Goal: Task Accomplishment & Management: Manage account settings

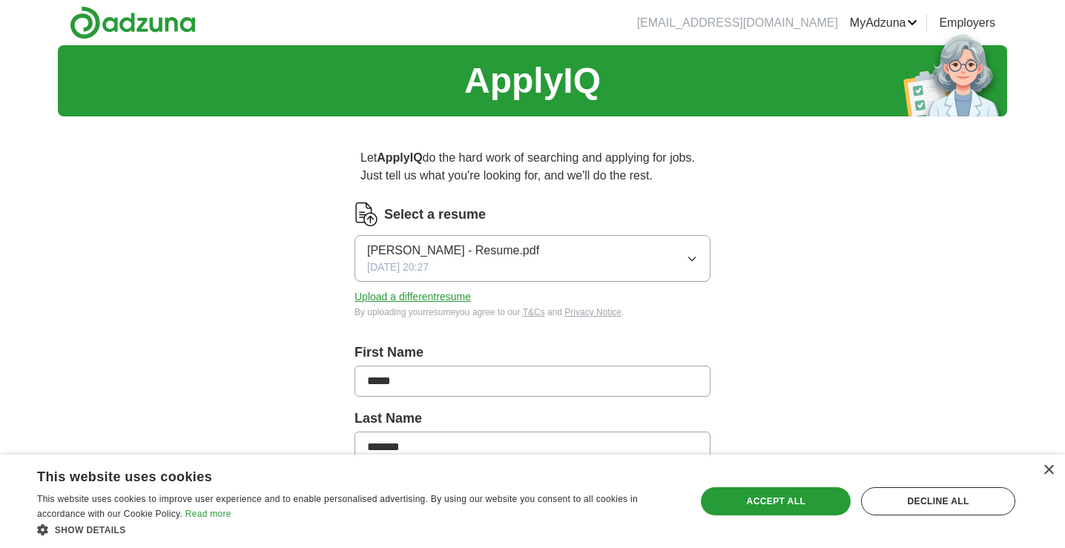
click at [692, 257] on icon "button" at bounding box center [692, 259] width 12 height 12
click at [426, 302] on button "Upload a different resume" at bounding box center [412, 297] width 116 height 16
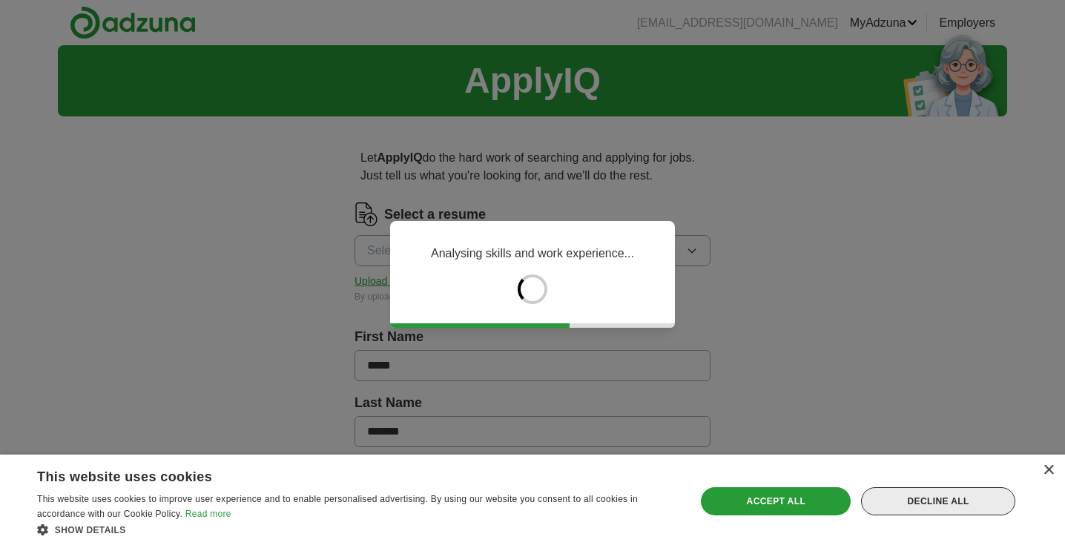
click at [927, 503] on div "Decline all" at bounding box center [938, 501] width 154 height 28
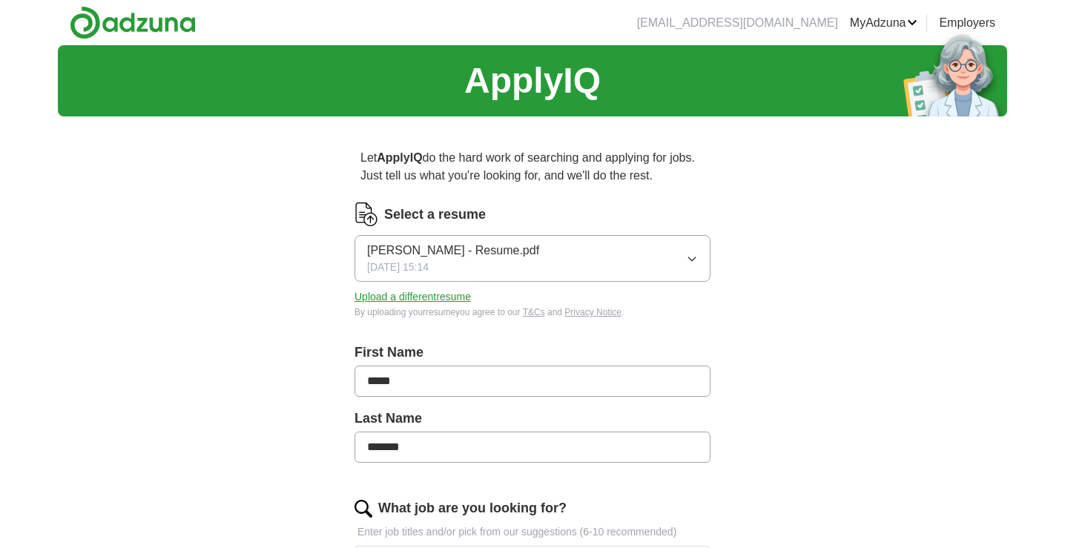
click at [700, 251] on button "Grace M. Redding - Resume.pdf 09/30/2025, 15:14" at bounding box center [532, 258] width 356 height 47
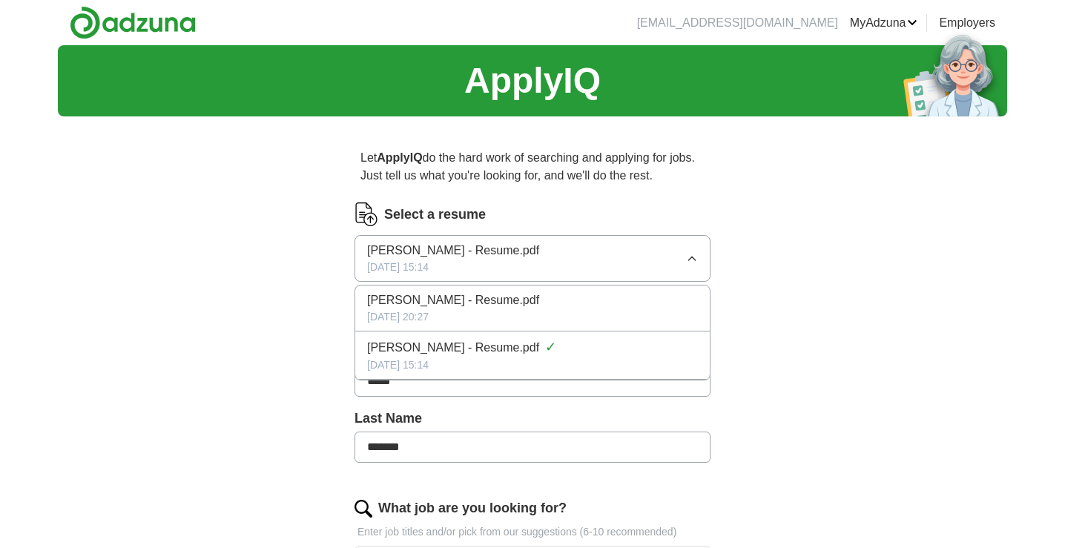
click at [636, 348] on div "Grace M. Redding - Resume.pdf ✓" at bounding box center [532, 347] width 331 height 20
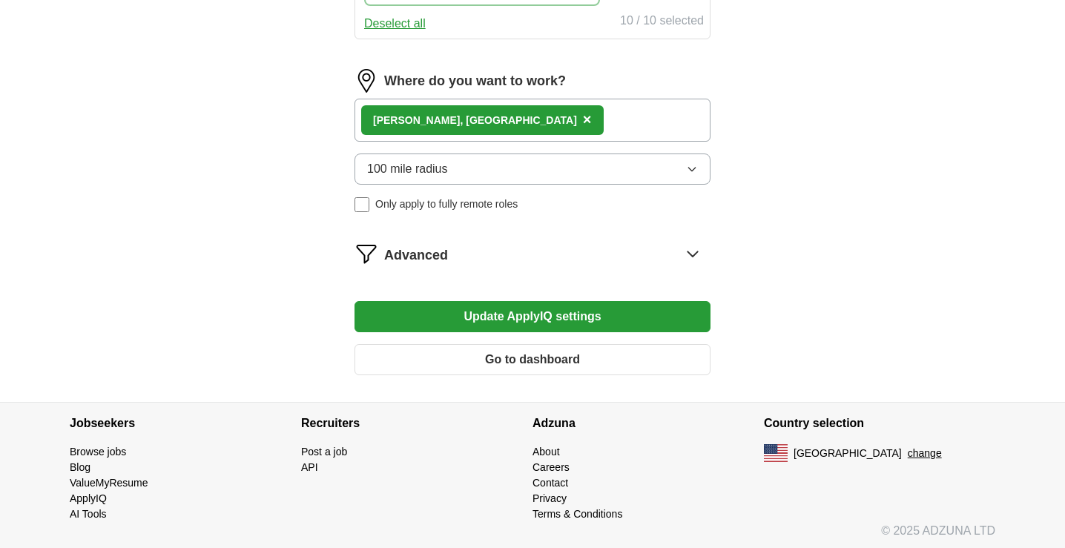
scroll to position [984, 0]
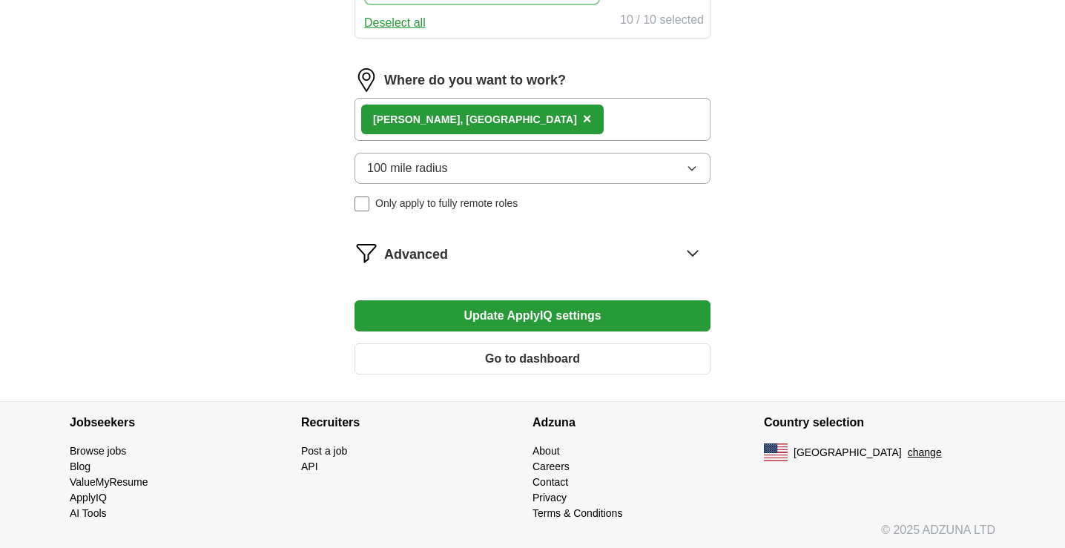
click at [673, 320] on button "Update ApplyIQ settings" at bounding box center [532, 315] width 356 height 31
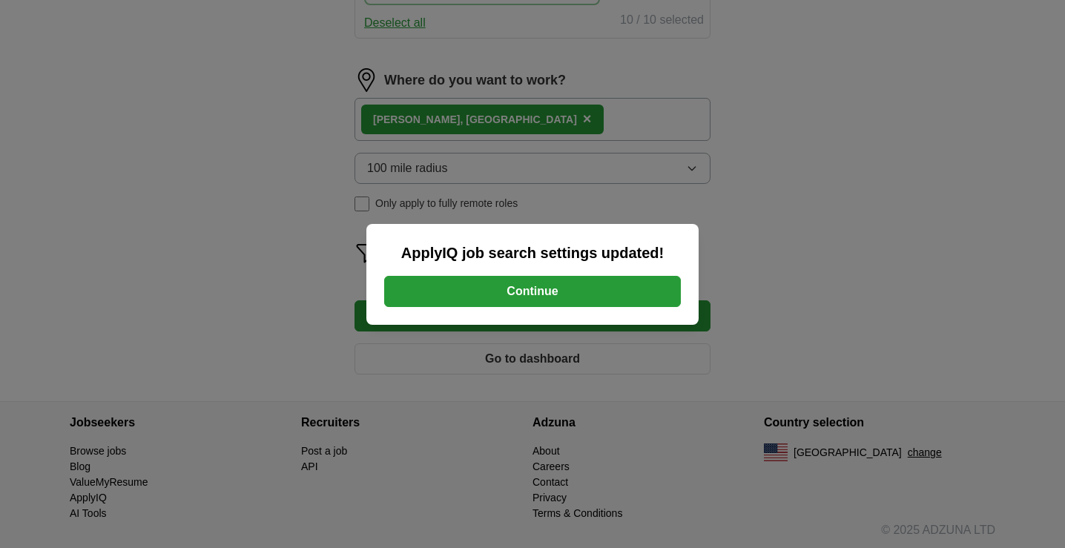
click at [655, 294] on button "Continue" at bounding box center [532, 291] width 297 height 31
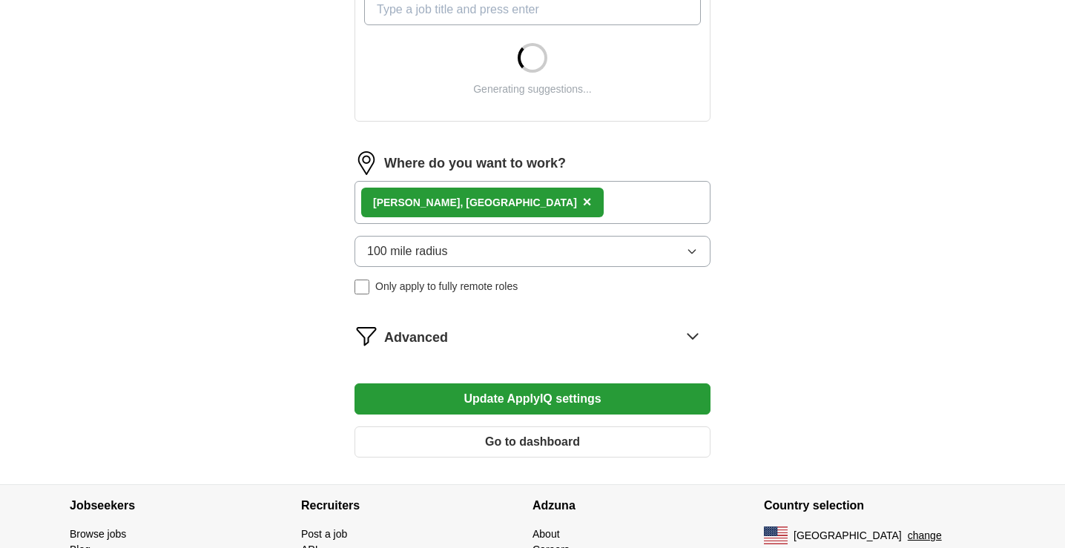
scroll to position [650, 0]
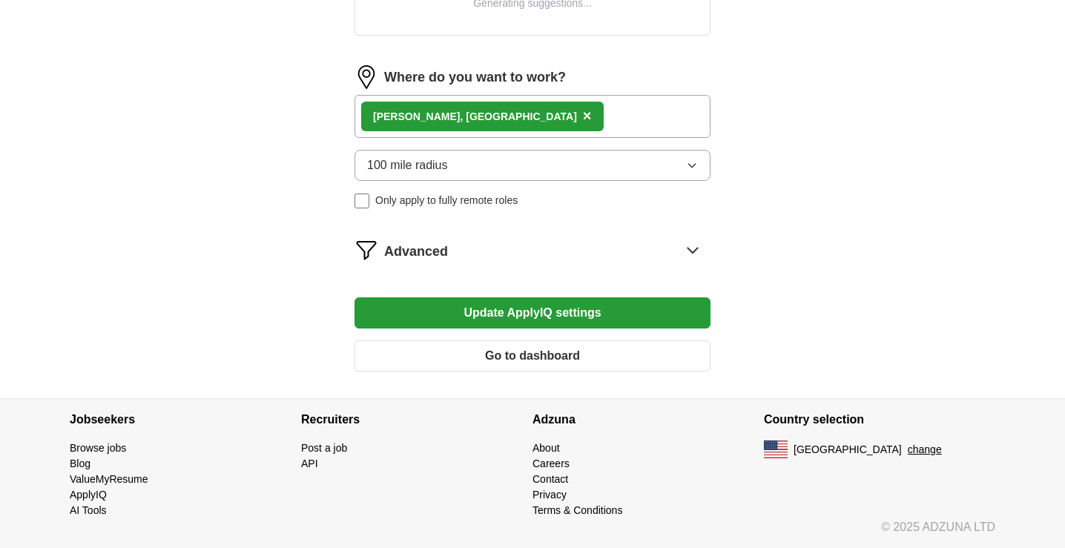
click at [689, 248] on icon at bounding box center [693, 250] width 24 height 24
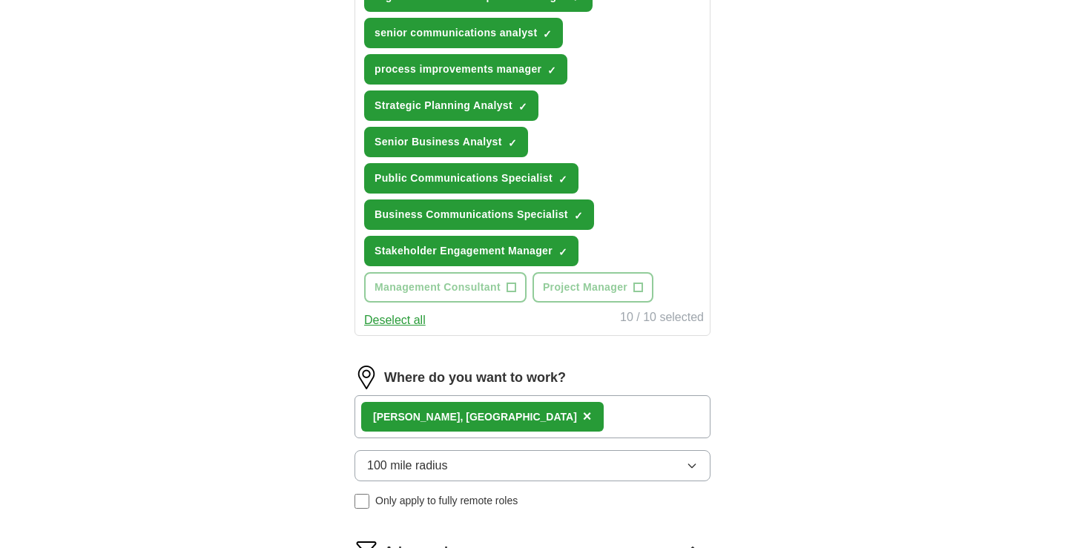
drag, startPoint x: 596, startPoint y: 371, endPoint x: 615, endPoint y: 372, distance: 18.5
click at [615, 372] on form "Select a resume [PERSON_NAME] - Resume.pdf [DATE] 19:14 Upload a different resu…" at bounding box center [532, 190] width 356 height 1277
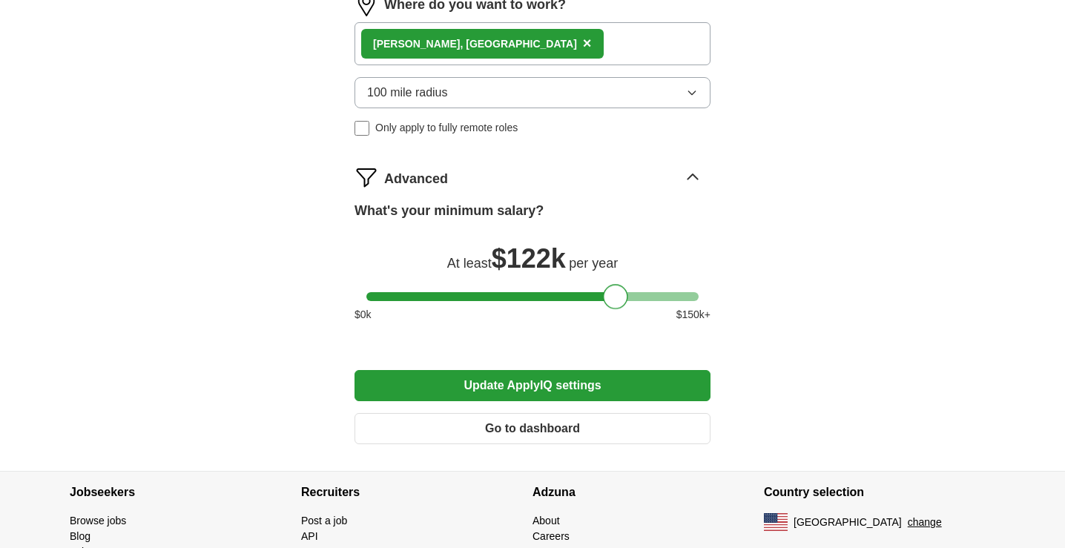
scroll to position [1050, 0]
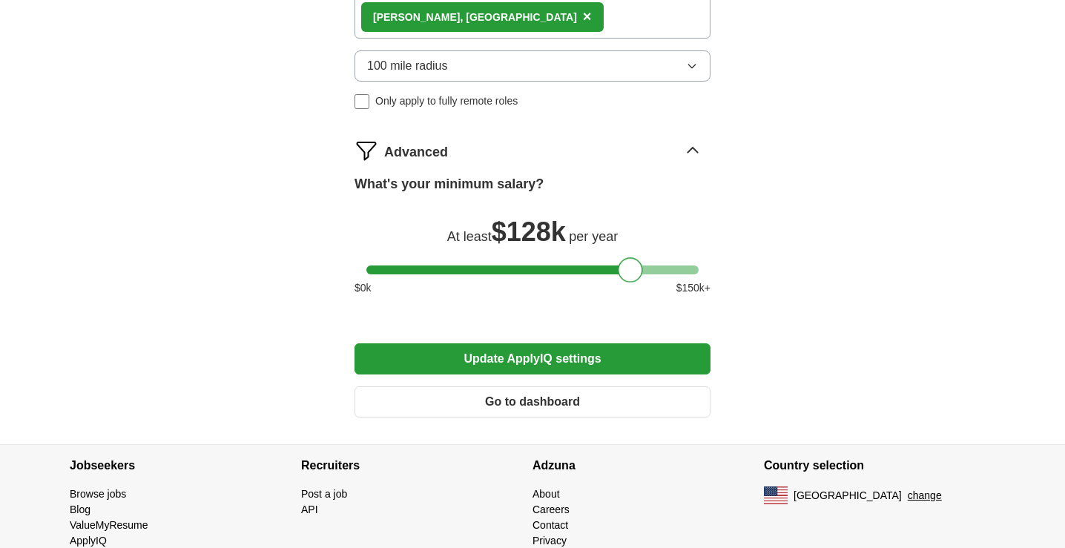
drag, startPoint x: 614, startPoint y: 264, endPoint x: 629, endPoint y: 265, distance: 15.6
click at [629, 265] on div at bounding box center [630, 269] width 25 height 25
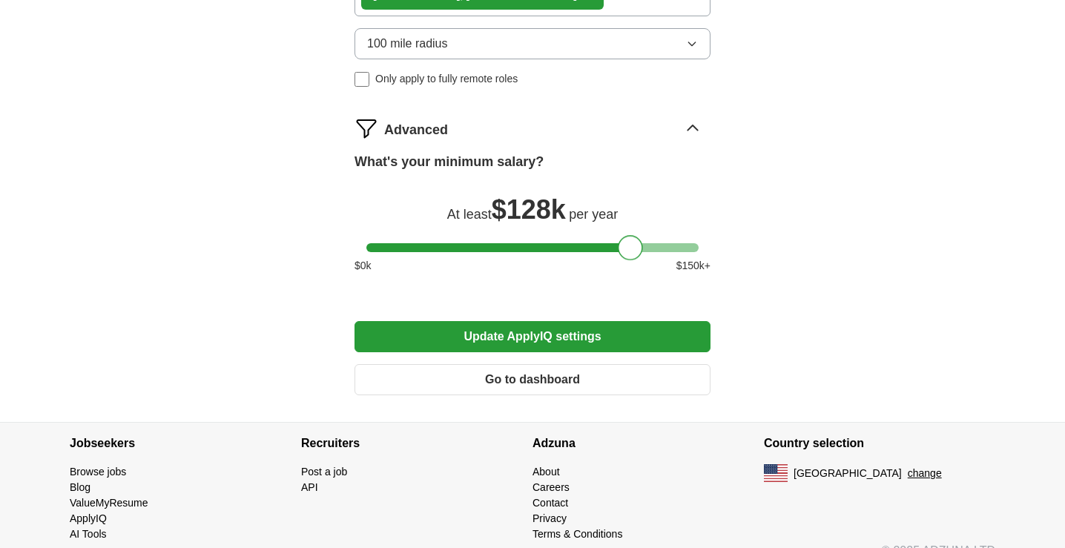
click at [643, 346] on button "Update ApplyIQ settings" at bounding box center [532, 336] width 356 height 31
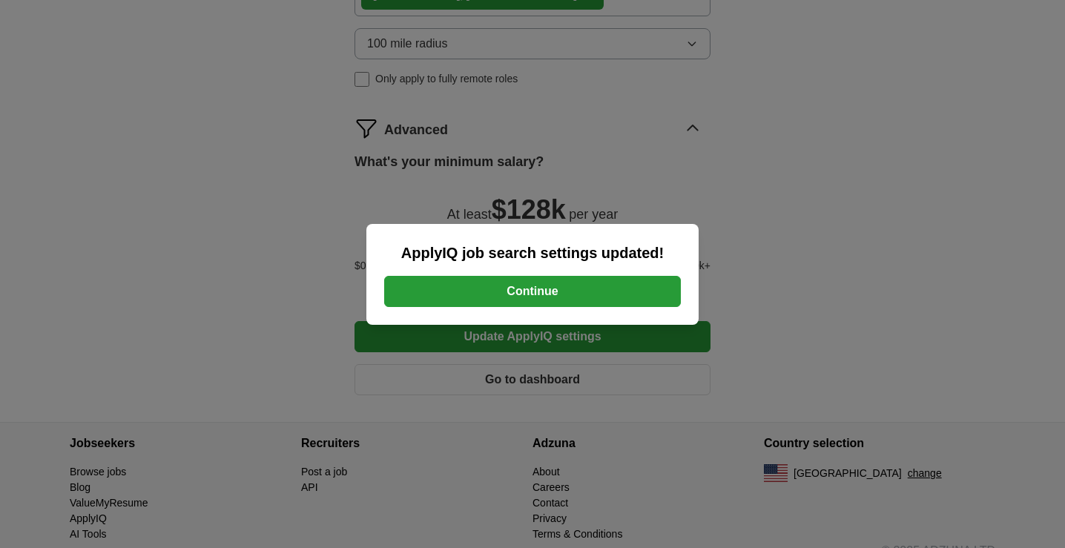
click at [618, 300] on button "Continue" at bounding box center [532, 291] width 297 height 31
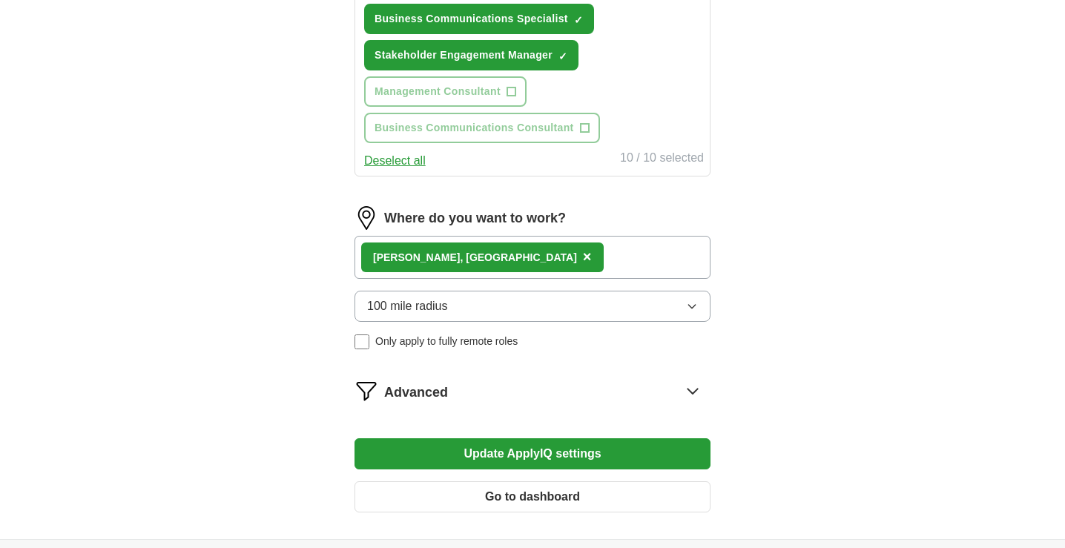
scroll to position [850, 0]
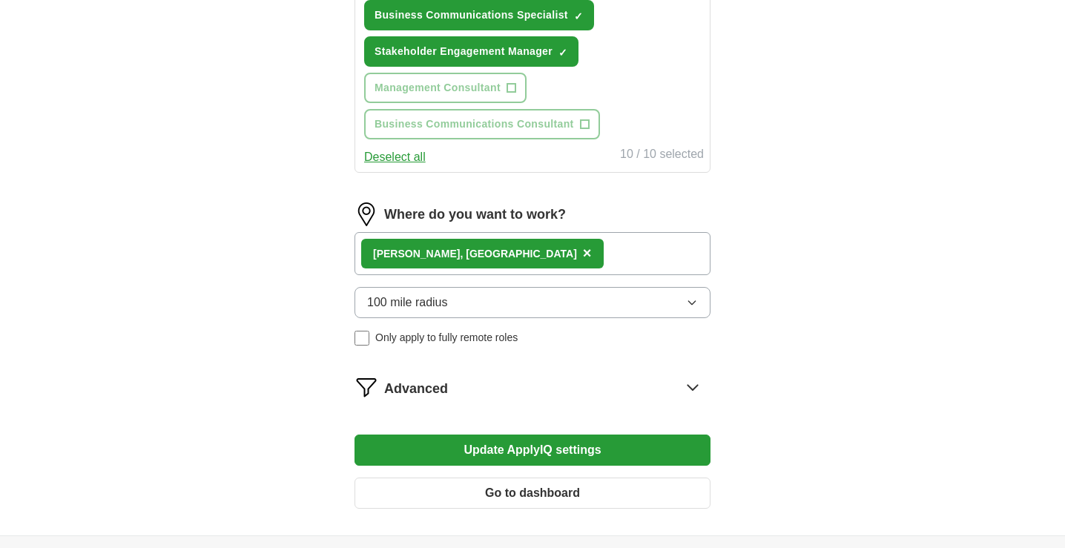
click at [583, 254] on span "×" at bounding box center [587, 253] width 9 height 16
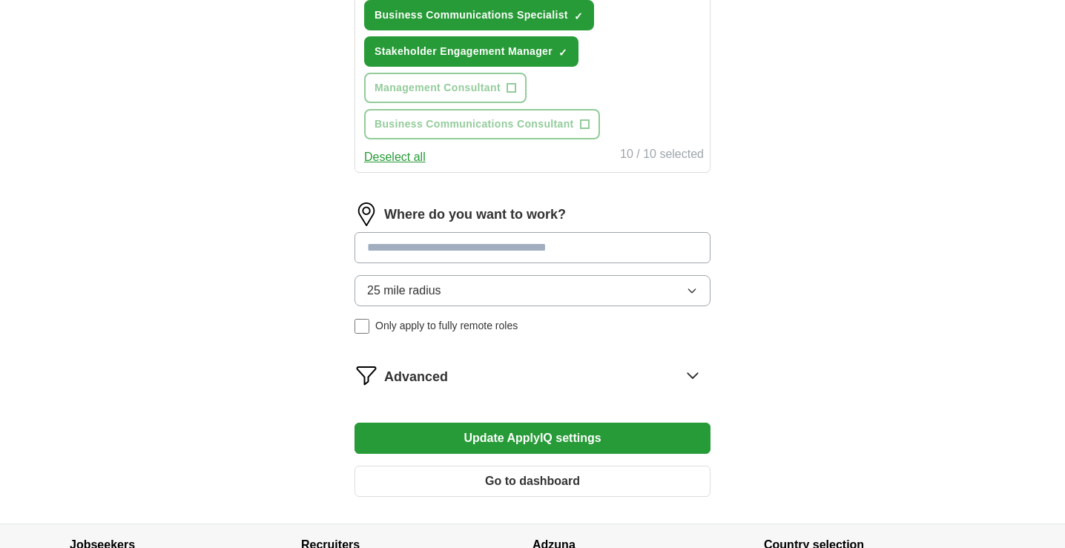
click at [442, 254] on input at bounding box center [532, 247] width 356 height 31
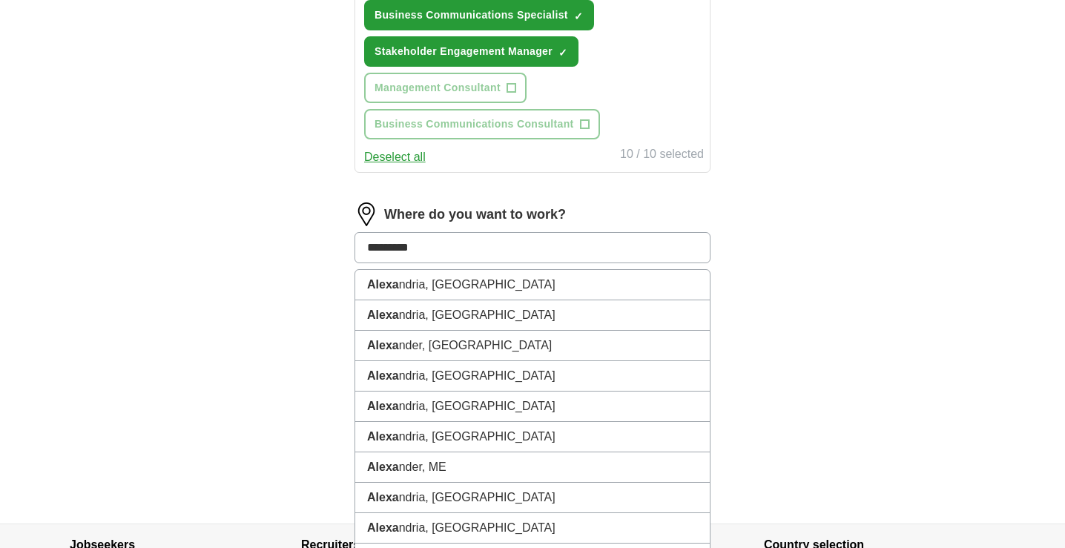
type input "**********"
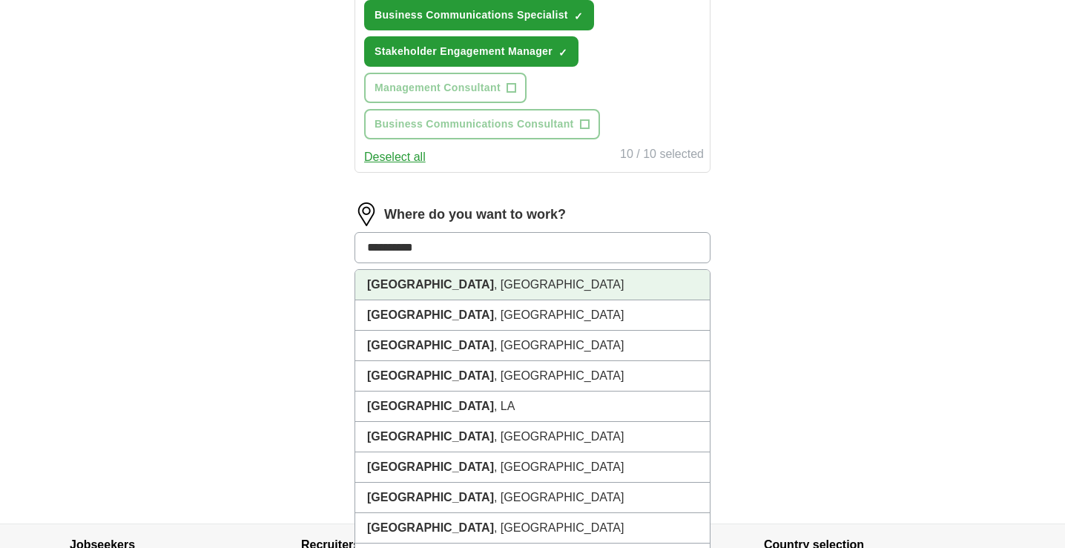
click at [420, 288] on strong "Alexandria" at bounding box center [430, 284] width 127 height 13
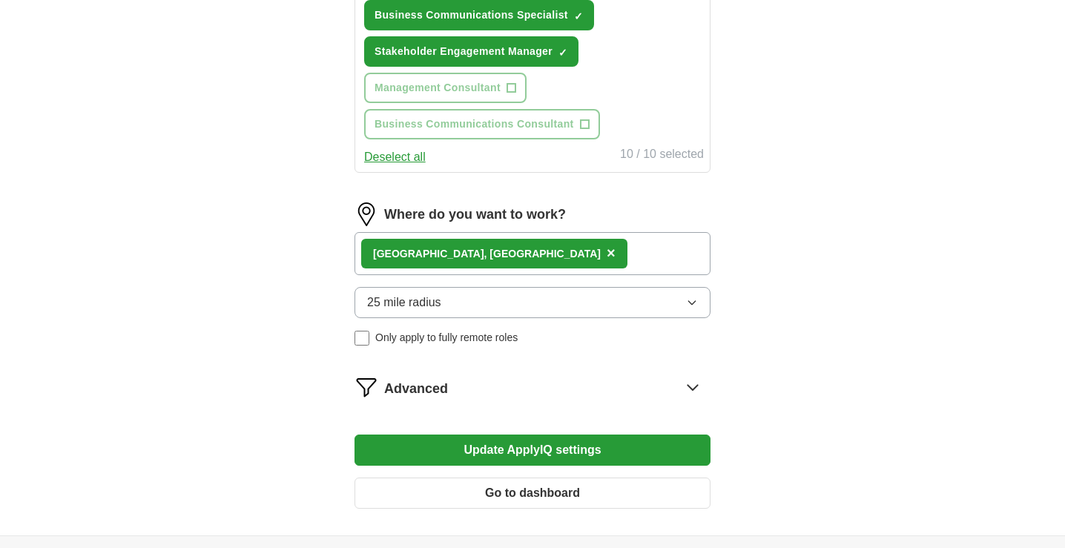
click at [606, 259] on span "×" at bounding box center [610, 253] width 9 height 16
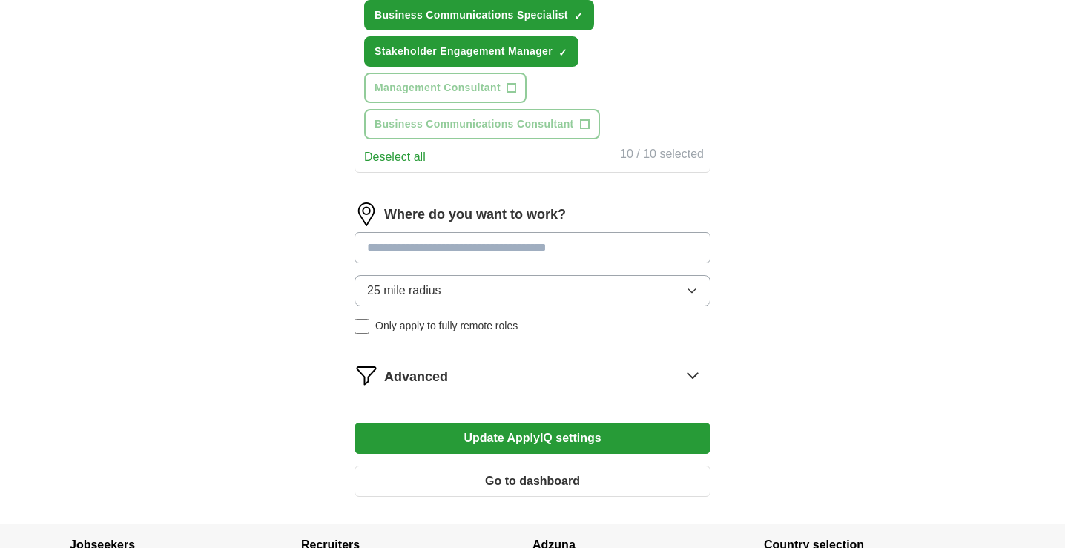
click at [452, 236] on input at bounding box center [532, 247] width 356 height 31
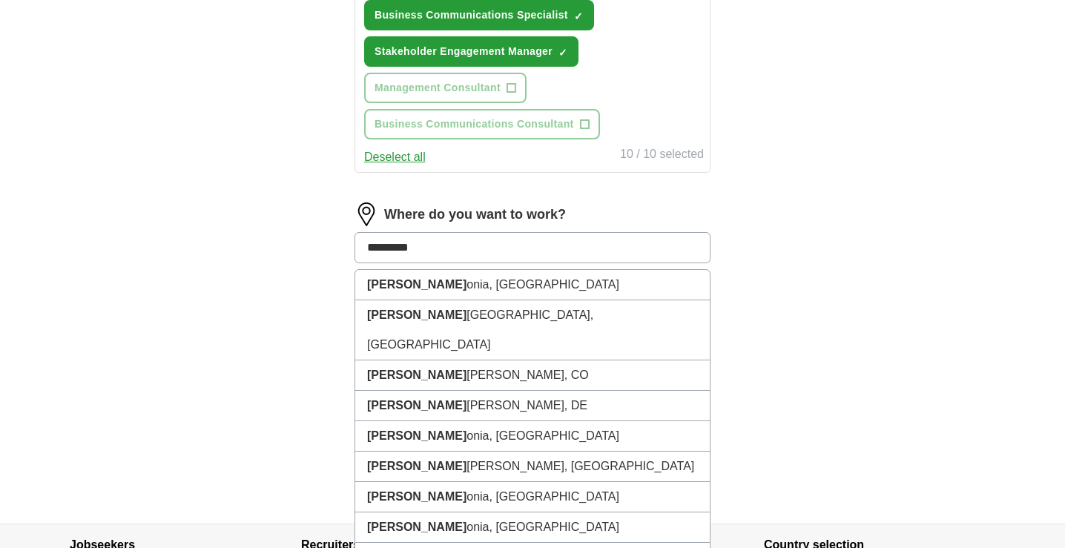
type input "**********"
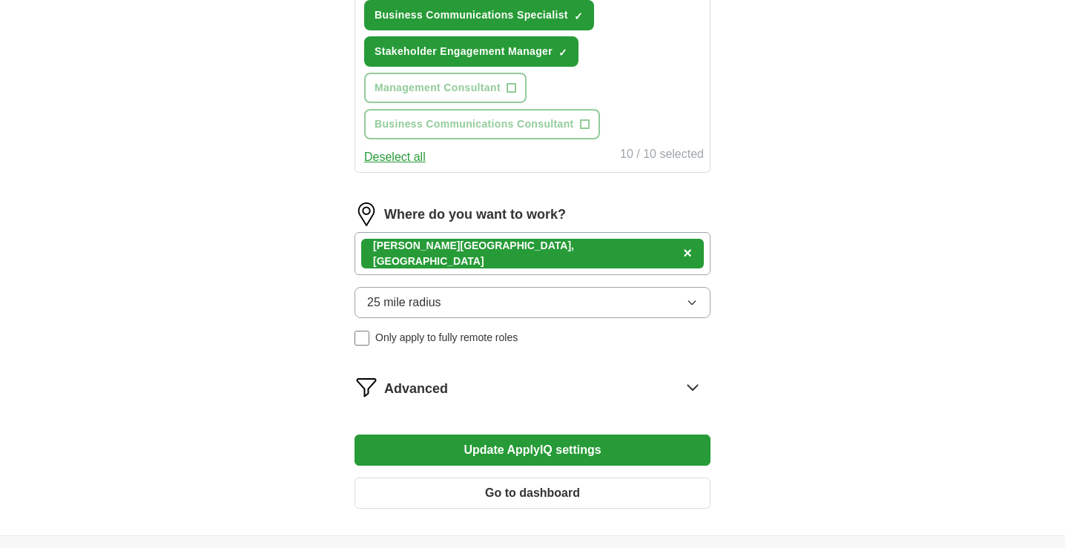
click at [470, 297] on button "25 mile radius" at bounding box center [532, 302] width 356 height 31
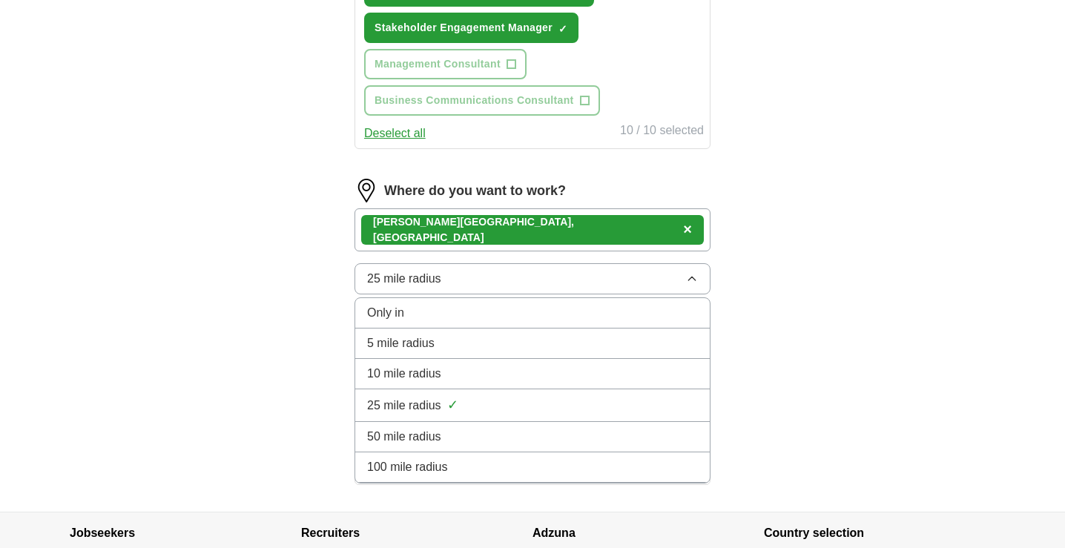
scroll to position [896, 0]
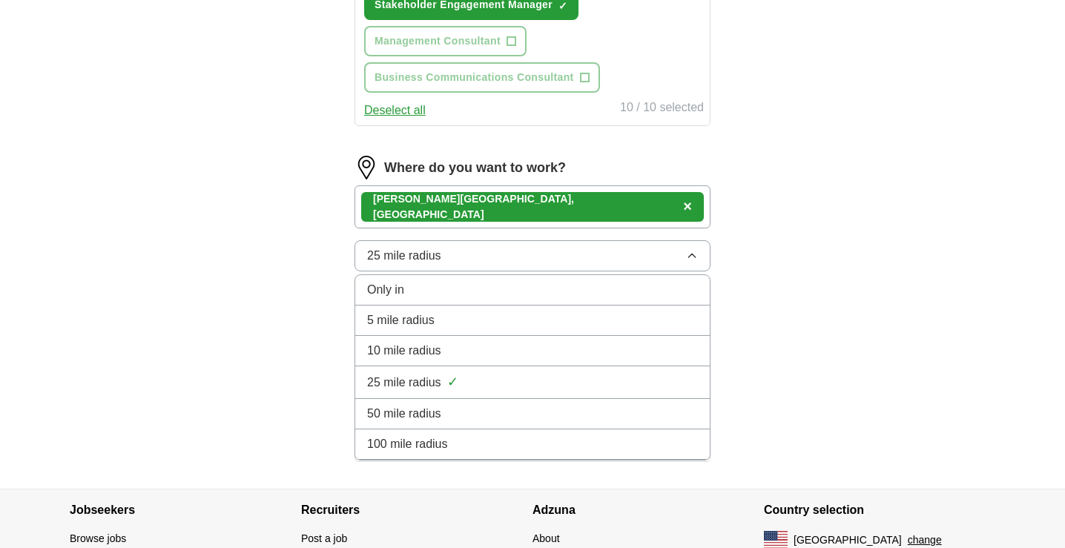
click at [454, 434] on li "100 mile radius" at bounding box center [532, 444] width 354 height 30
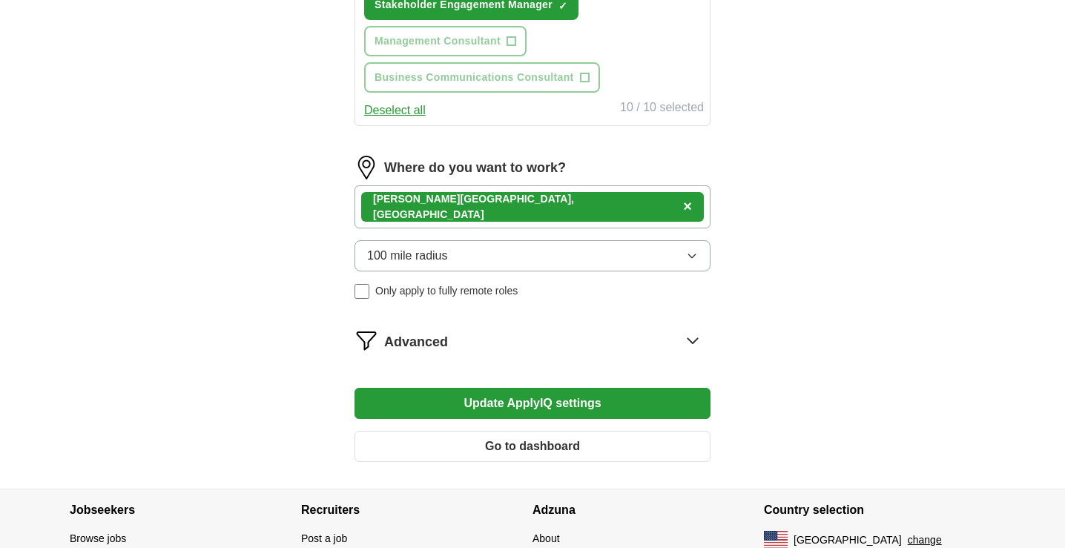
click at [543, 394] on button "Update ApplyIQ settings" at bounding box center [532, 403] width 356 height 31
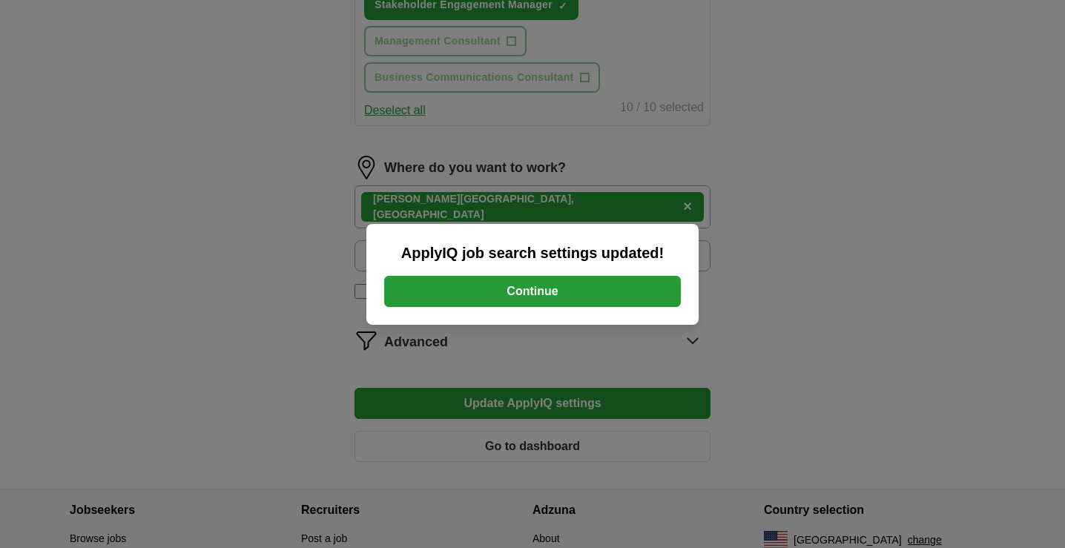
click at [655, 291] on button "Continue" at bounding box center [532, 291] width 297 height 31
